Goal: Transaction & Acquisition: Purchase product/service

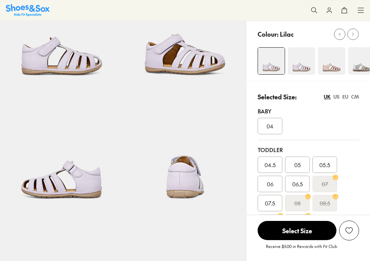
scroll to position [68, 0]
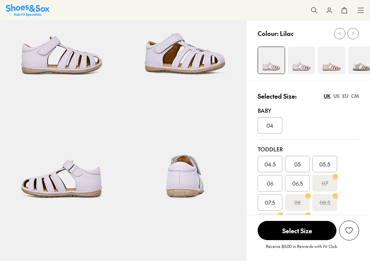
select select "*"
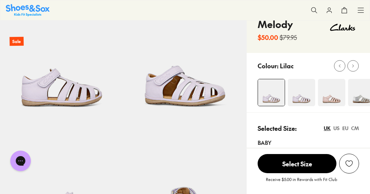
scroll to position [0, 0]
click at [297, 91] on img at bounding box center [300, 92] width 27 height 27
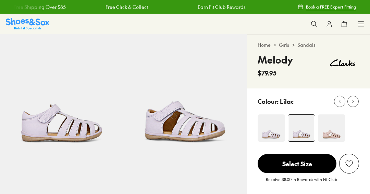
select select "*"
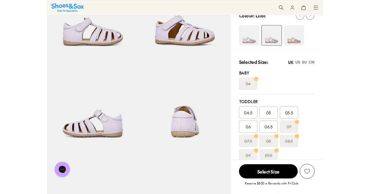
scroll to position [21, 0]
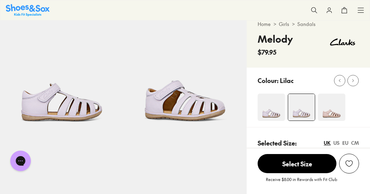
click at [332, 110] on img at bounding box center [331, 107] width 27 height 27
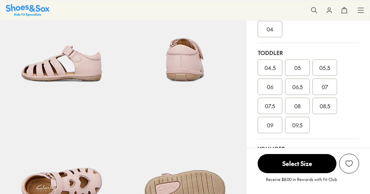
scroll to position [184, 0]
select select "*"
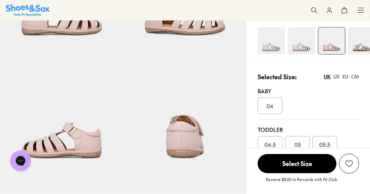
scroll to position [105, 0]
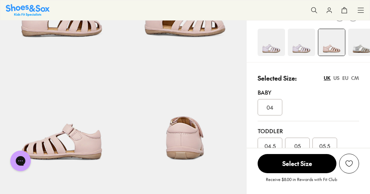
click at [38, 98] on img at bounding box center [61, 113] width 123 height 123
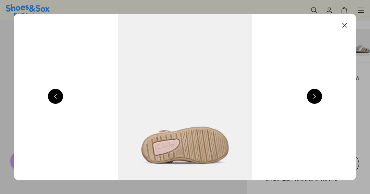
scroll to position [0, 1027]
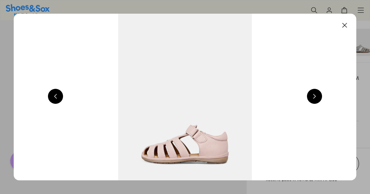
click at [277, 47] on img at bounding box center [185, 97] width 342 height 167
click at [344, 22] on button at bounding box center [344, 25] width 15 height 15
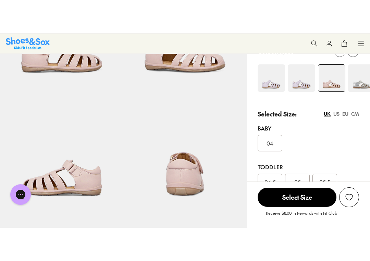
scroll to position [105, 0]
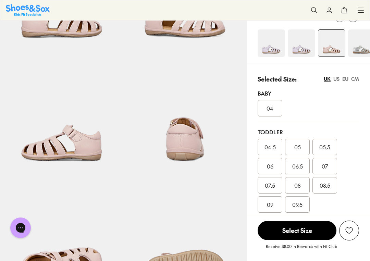
click at [268, 44] on img at bounding box center [270, 42] width 27 height 27
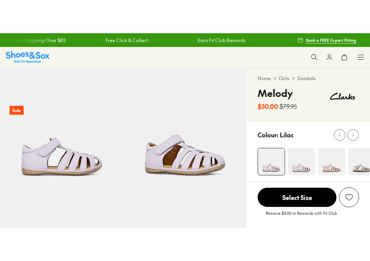
scroll to position [64, 0]
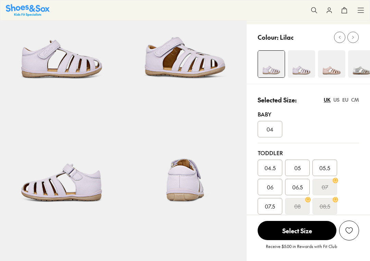
click at [358, 71] on img at bounding box center [361, 63] width 27 height 27
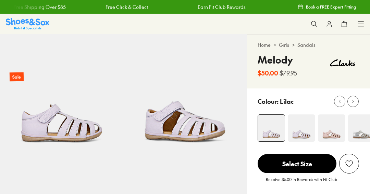
select select "*"
click at [296, 133] on img at bounding box center [300, 128] width 27 height 27
click at [304, 135] on img at bounding box center [300, 128] width 27 height 27
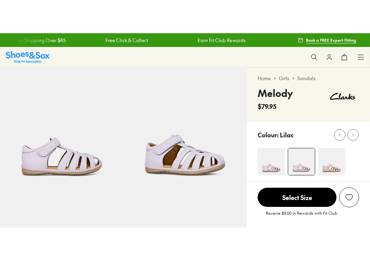
scroll to position [219, 0]
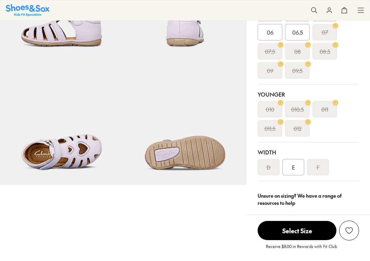
select select "*"
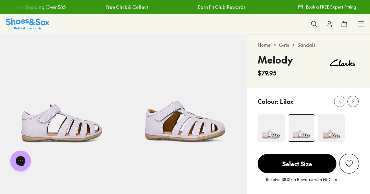
scroll to position [0, 0]
click at [271, 134] on img at bounding box center [270, 128] width 27 height 27
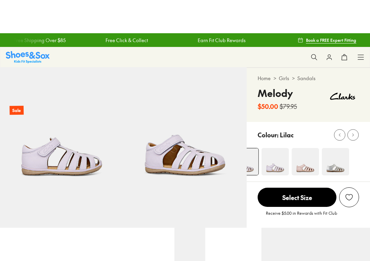
scroll to position [184, 0]
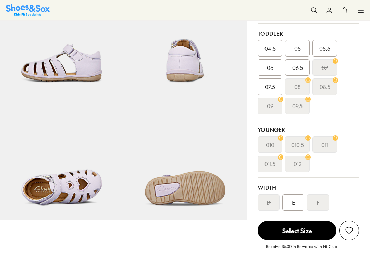
select select "*"
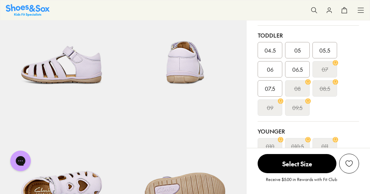
scroll to position [0, 0]
